Goal: Information Seeking & Learning: Learn about a topic

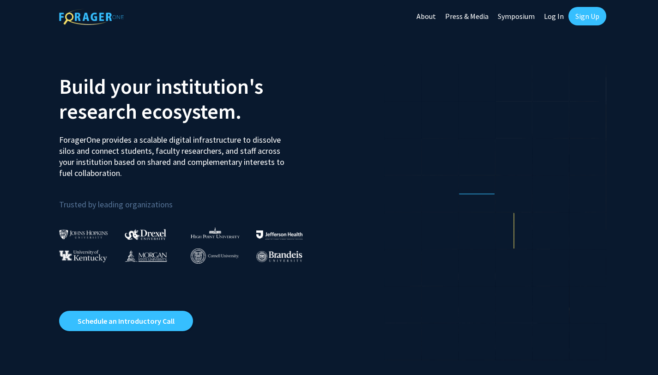
click at [553, 13] on link "Log In" at bounding box center [554, 16] width 29 height 32
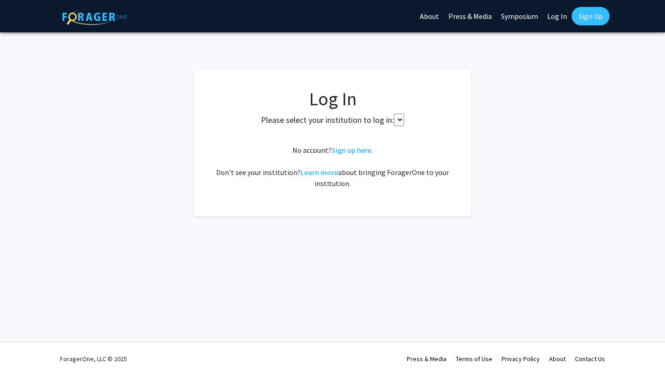
select select
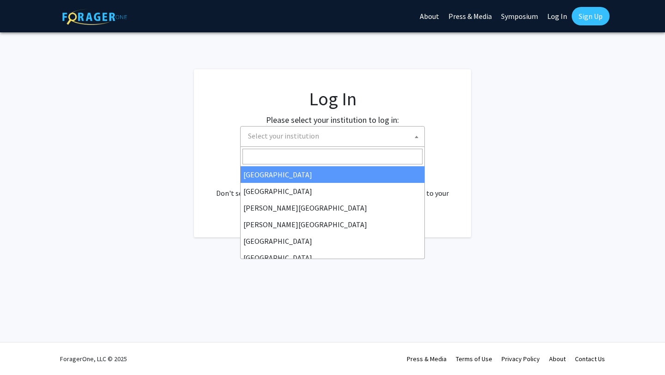
click at [362, 144] on span "Select your institution" at bounding box center [334, 136] width 180 height 19
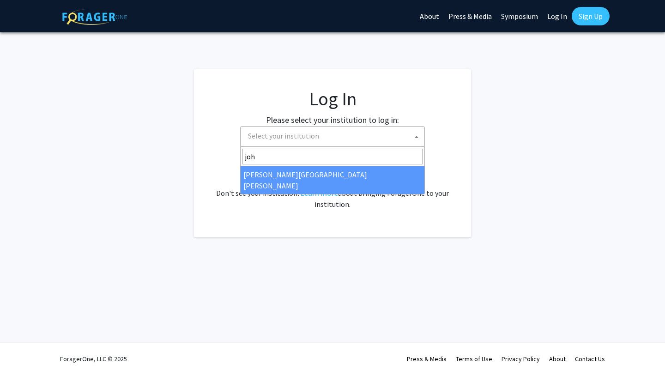
type input "[PERSON_NAME]"
select select "1"
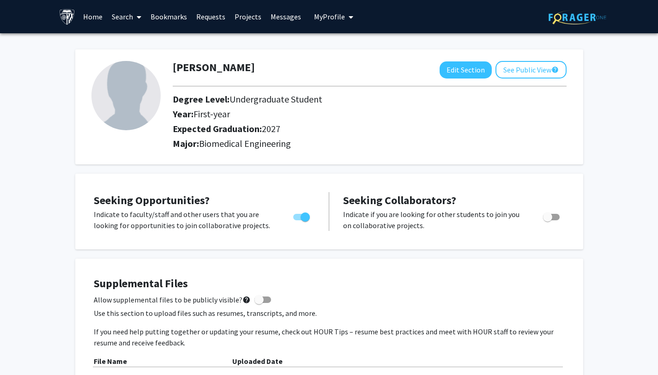
click at [116, 18] on link "Search" at bounding box center [126, 16] width 39 height 32
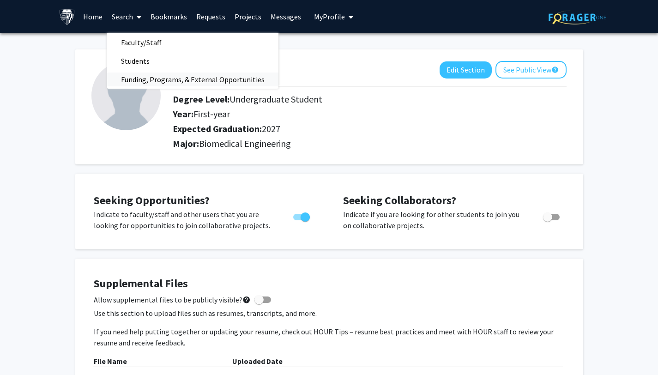
click at [158, 77] on span "Funding, Programs, & External Opportunities" at bounding box center [192, 79] width 171 height 18
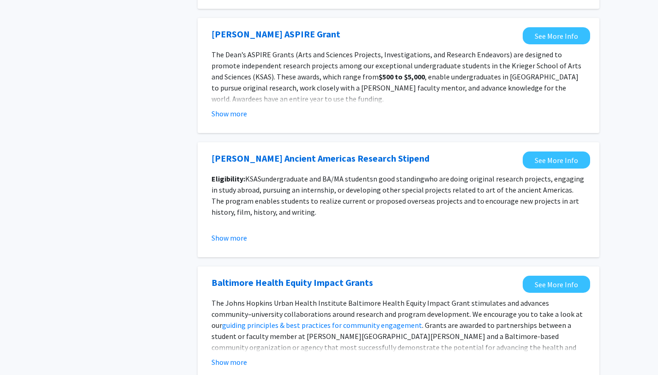
scroll to position [1011, 0]
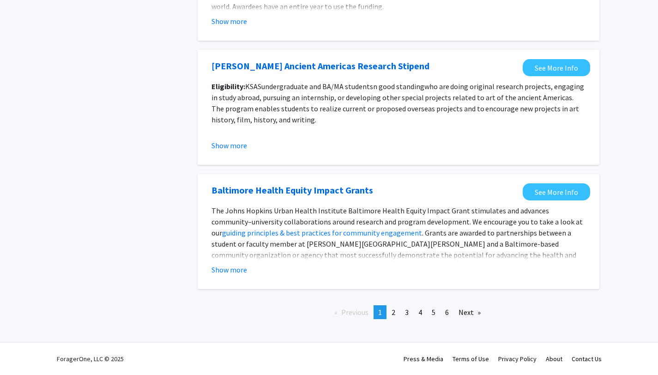
click at [245, 270] on button "Show more" at bounding box center [230, 269] width 36 height 11
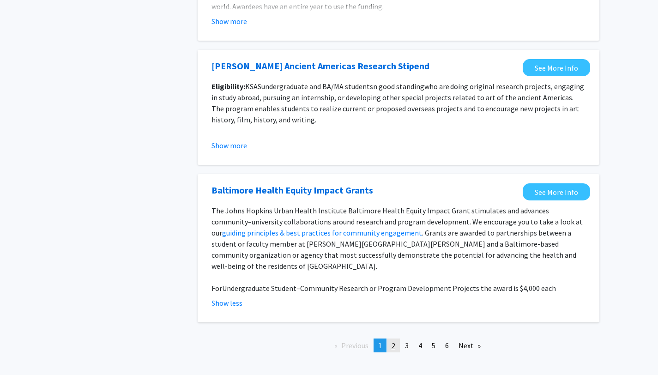
click at [390, 339] on link "page 2" at bounding box center [393, 346] width 13 height 14
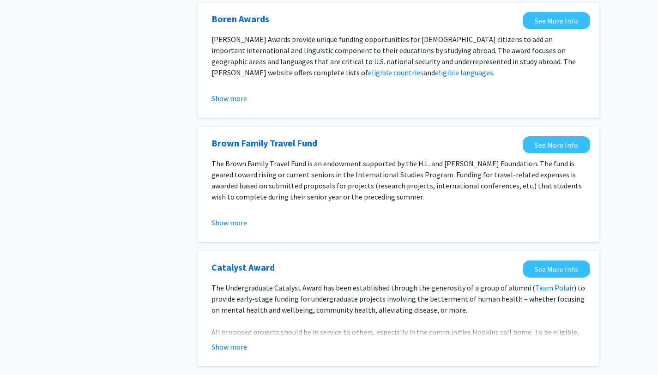
scroll to position [227, 0]
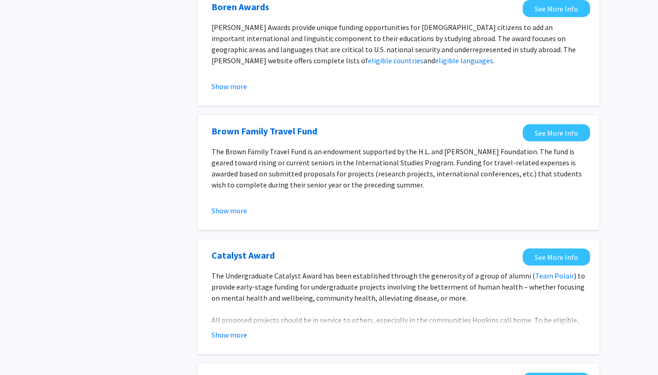
click at [240, 333] on button "Show more" at bounding box center [230, 334] width 36 height 11
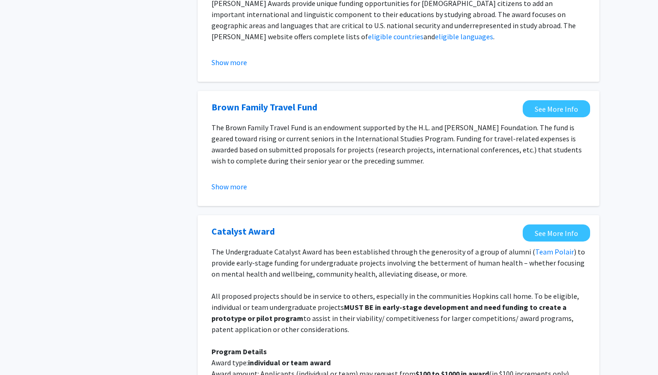
scroll to position [257, 0]
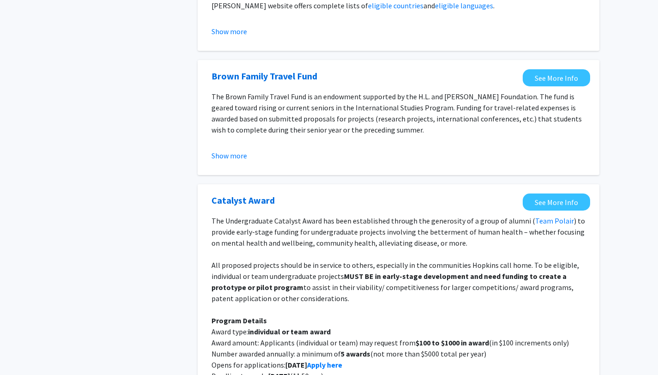
click at [401, 220] on p "The Undergraduate Catalyst Award has been established through the generosity of…" at bounding box center [399, 231] width 374 height 33
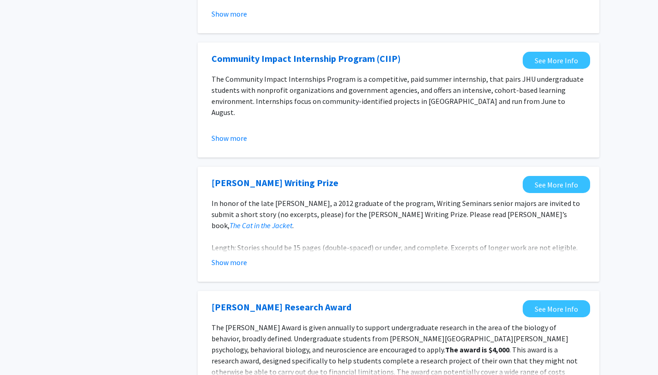
scroll to position [946, 0]
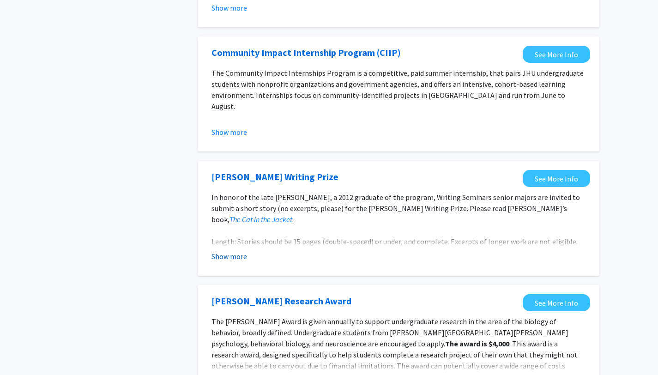
click at [242, 254] on button "Show more" at bounding box center [230, 256] width 36 height 11
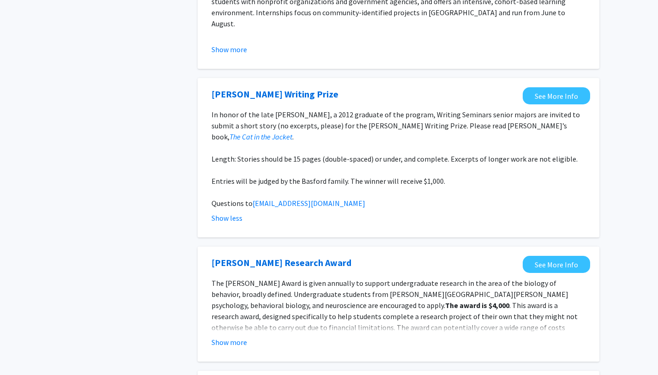
scroll to position [1177, 0]
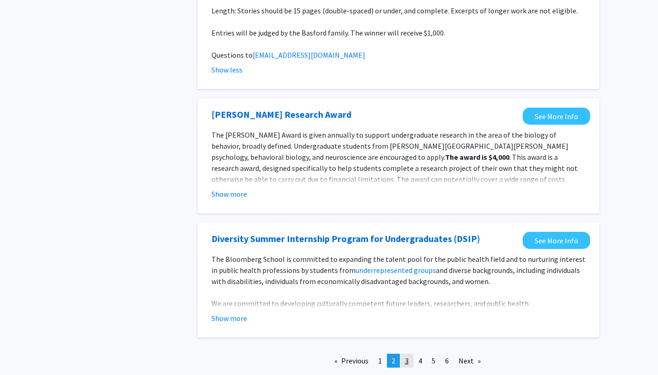
click at [404, 358] on link "page 3" at bounding box center [407, 361] width 13 height 14
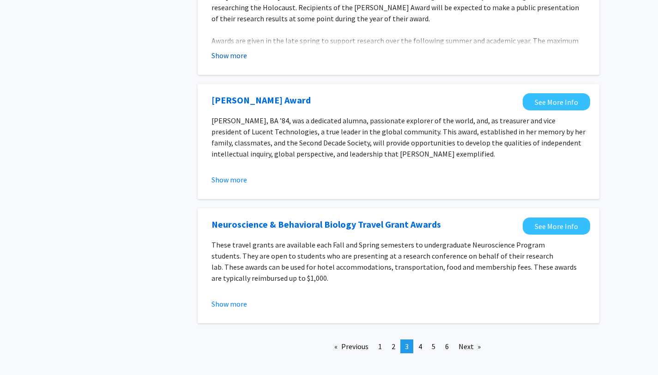
scroll to position [1023, 0]
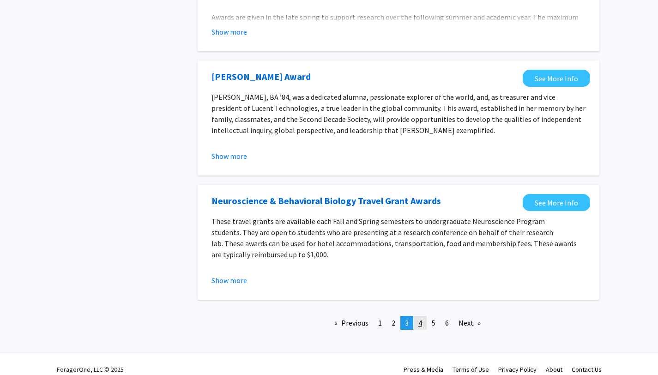
click at [421, 318] on span "4" at bounding box center [421, 322] width 4 height 9
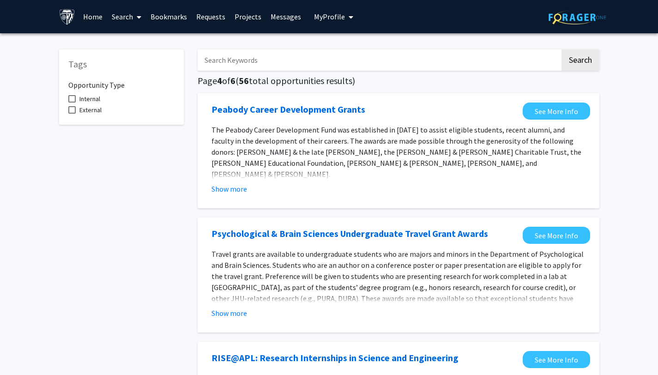
click at [338, 63] on input "Search Keywords" at bounding box center [379, 59] width 363 height 21
click at [562, 49] on button "Search" at bounding box center [581, 59] width 38 height 21
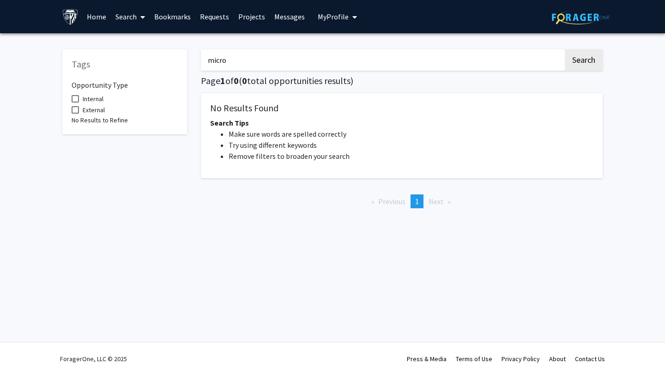
click at [323, 55] on input "micro" at bounding box center [382, 59] width 363 height 21
type input "bio"
click at [565, 49] on button "Search" at bounding box center [584, 59] width 38 height 21
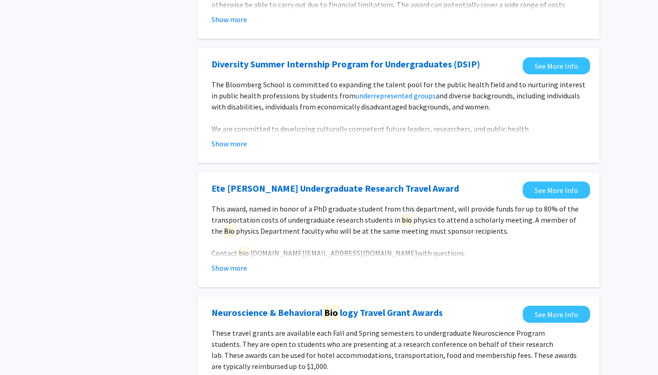
scroll to position [297, 0]
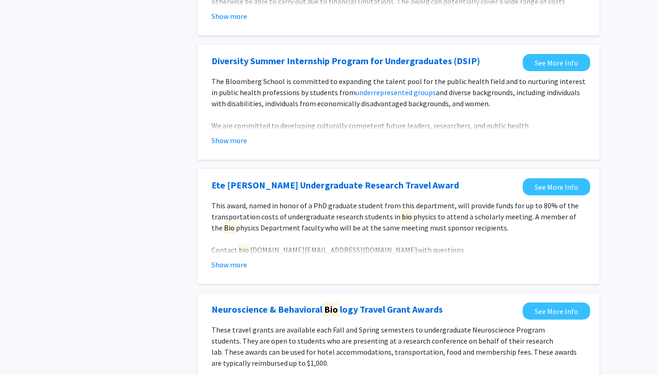
click at [237, 146] on fg-opportunity "Diversity Summer Internship Program for Undergraduates (DSIP) See More Info The…" at bounding box center [398, 102] width 383 height 97
click at [232, 136] on button "Show more" at bounding box center [230, 140] width 36 height 11
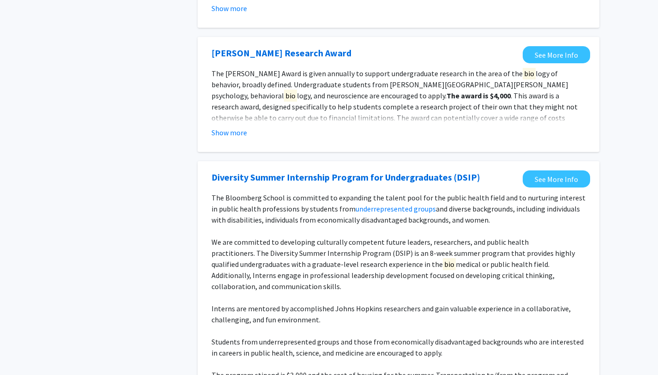
scroll to position [0, 0]
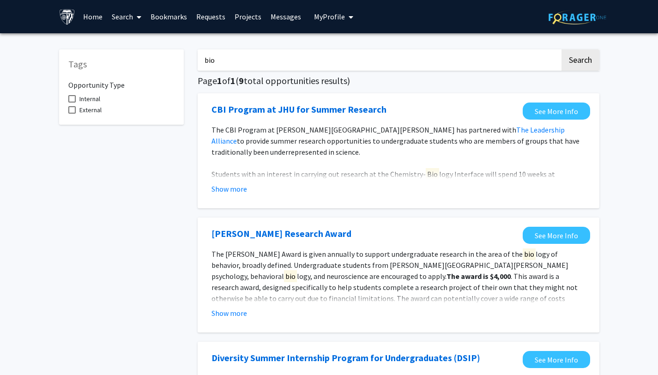
click at [141, 19] on icon at bounding box center [139, 16] width 5 height 7
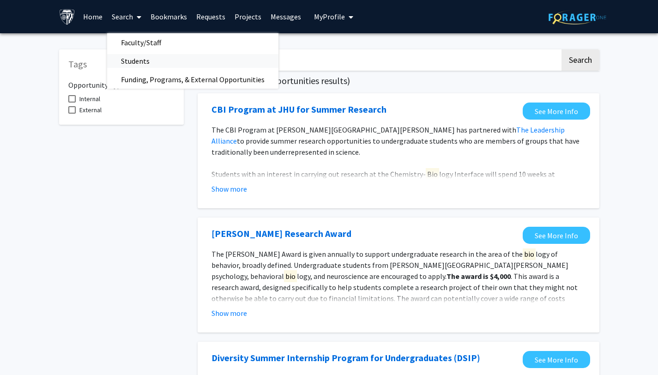
click at [147, 58] on span "Students" at bounding box center [135, 61] width 56 height 18
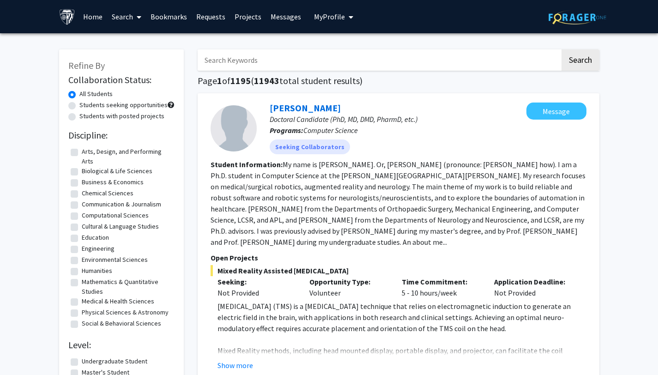
click at [128, 17] on link "Search" at bounding box center [126, 16] width 39 height 32
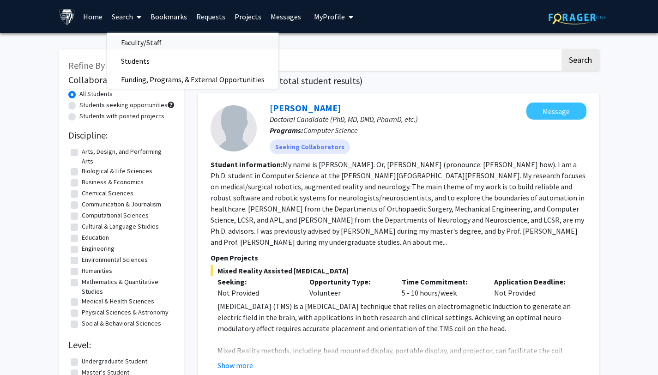
click at [146, 43] on span "Faculty/Staff" at bounding box center [141, 42] width 68 height 18
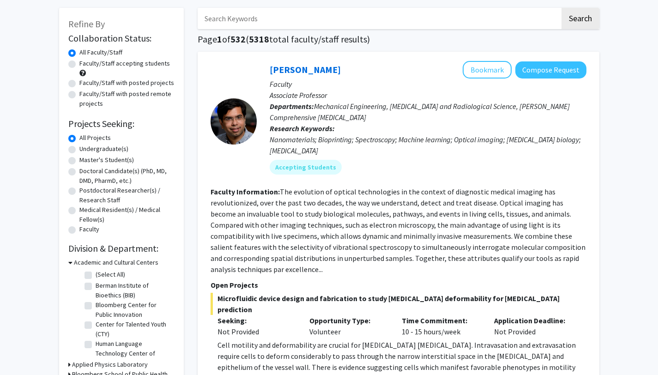
scroll to position [41, 0]
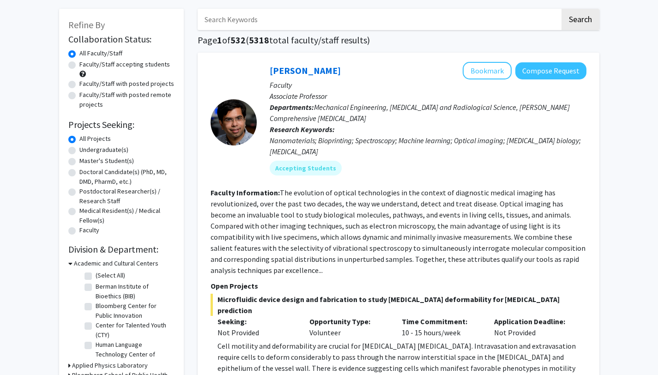
click at [127, 65] on label "Faculty/Staff accepting students" at bounding box center [124, 65] width 91 height 10
click at [85, 65] on input "Faculty/Staff accepting students" at bounding box center [82, 63] width 6 height 6
radio input "true"
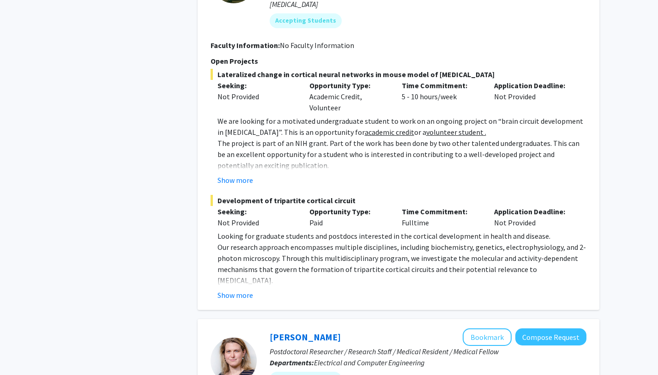
scroll to position [1755, 0]
click at [230, 289] on button "Show more" at bounding box center [236, 294] width 36 height 11
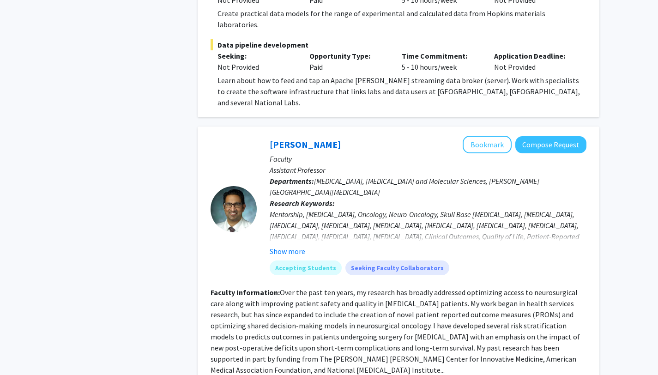
scroll to position [3958, 0]
